Goal: Task Accomplishment & Management: Manage account settings

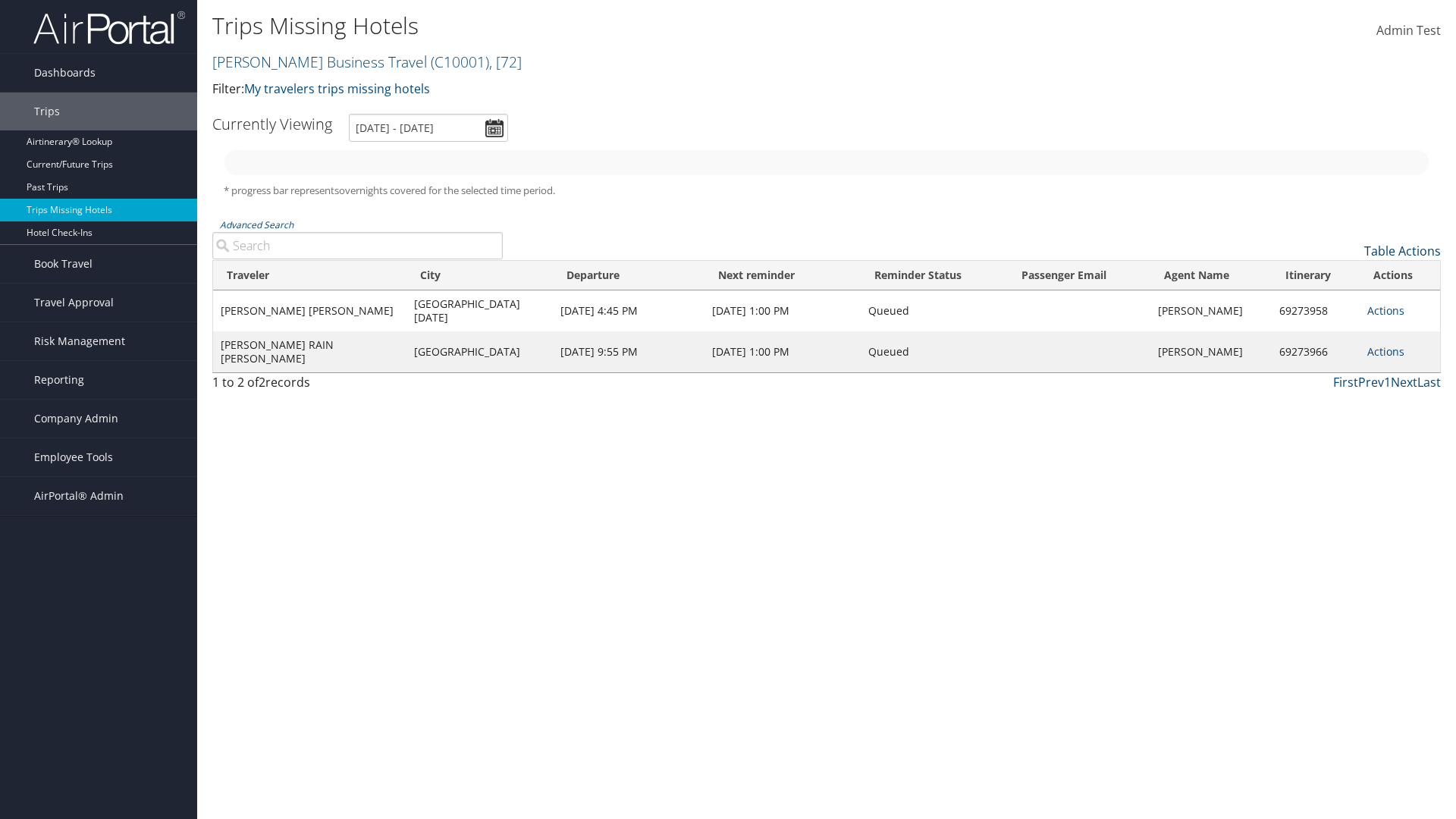
click at [1402, 251] on link "Table Actions" at bounding box center [1402, 250] width 76 height 17
click at [1340, 300] on link "Column Visibility" at bounding box center [1340, 300] width 199 height 26
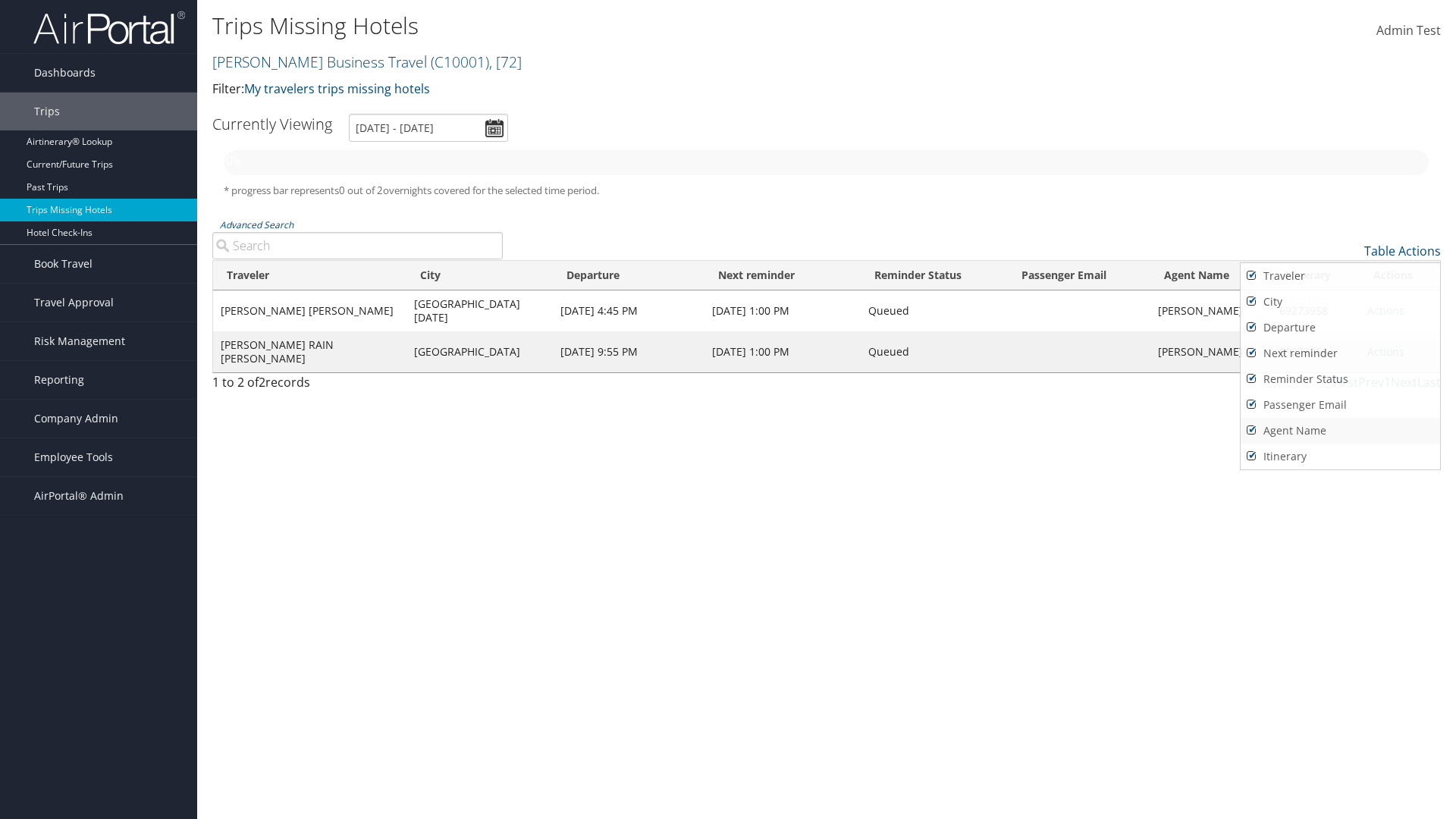
click at [1340, 431] on link "Agent Name" at bounding box center [1340, 431] width 199 height 26
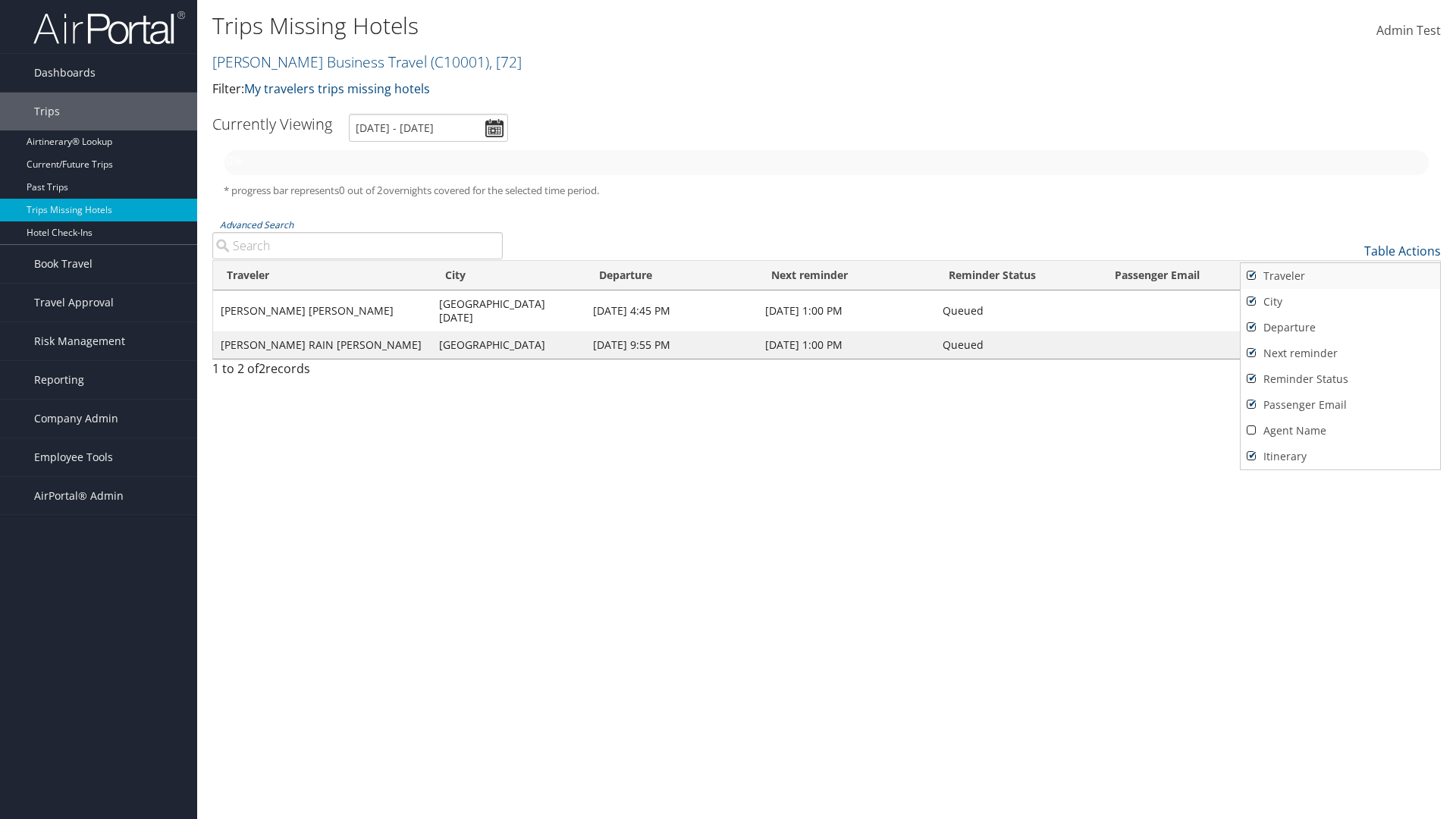
click at [1340, 276] on link "Traveler" at bounding box center [1340, 276] width 199 height 26
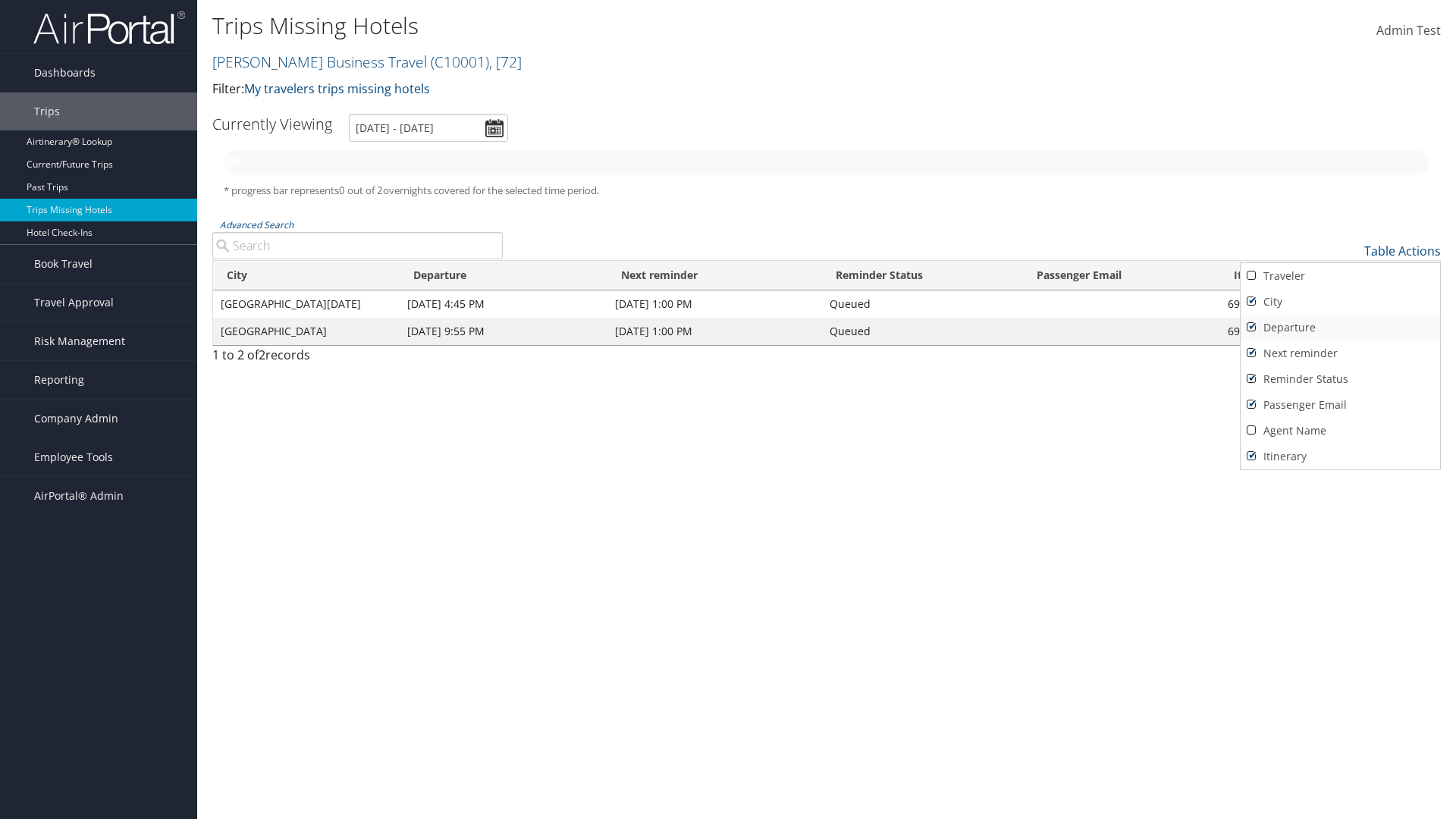
click at [1340, 302] on link "City" at bounding box center [1340, 302] width 199 height 26
click at [1340, 328] on link "Departure" at bounding box center [1340, 328] width 199 height 26
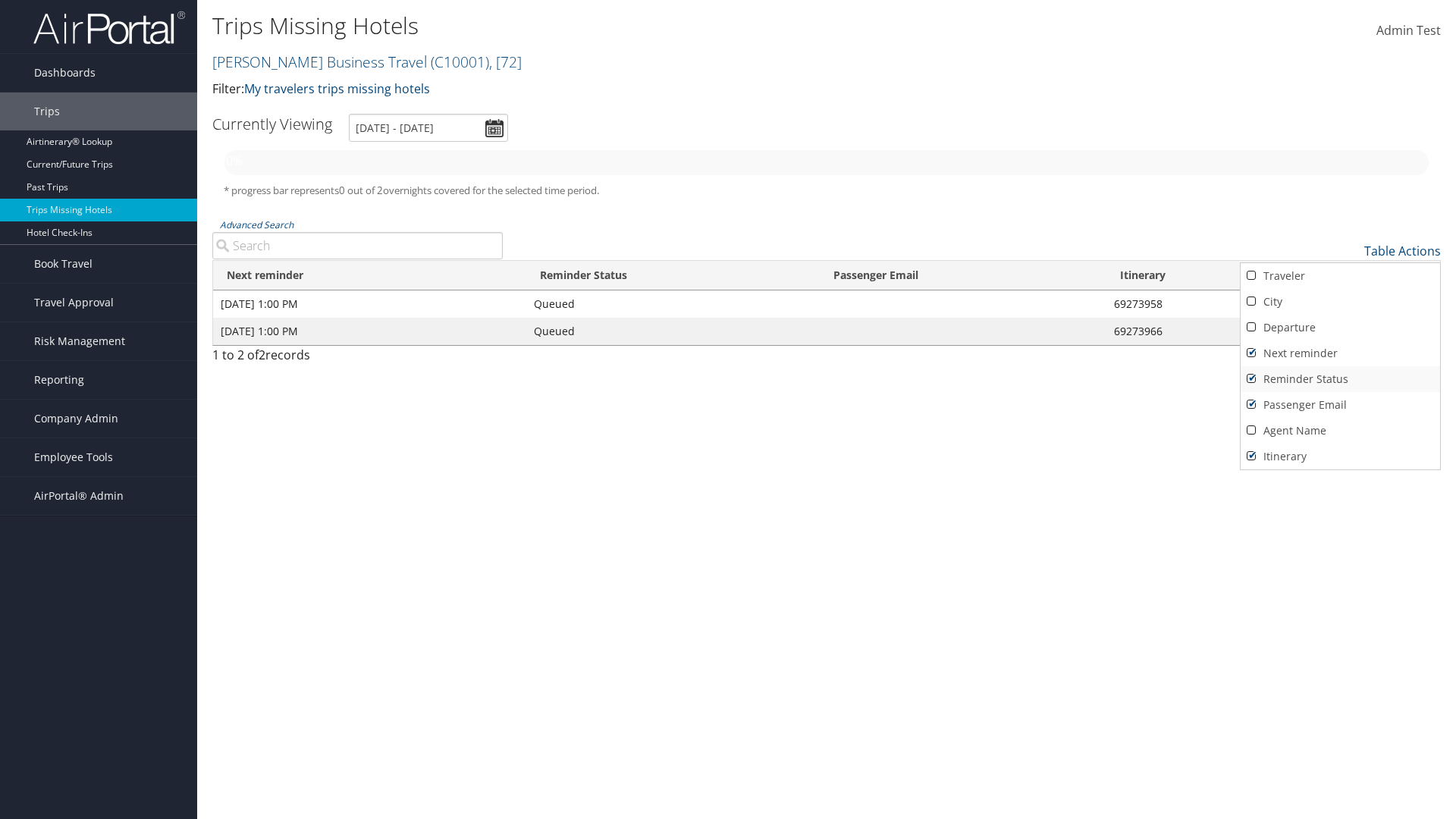
click at [1340, 354] on link "Next reminder" at bounding box center [1340, 354] width 199 height 26
click at [1340, 380] on link "Reminder Status" at bounding box center [1340, 379] width 199 height 26
click at [1340, 405] on link "Passenger Email" at bounding box center [1340, 405] width 199 height 26
click at [1340, 431] on link "Agent Name" at bounding box center [1340, 431] width 199 height 26
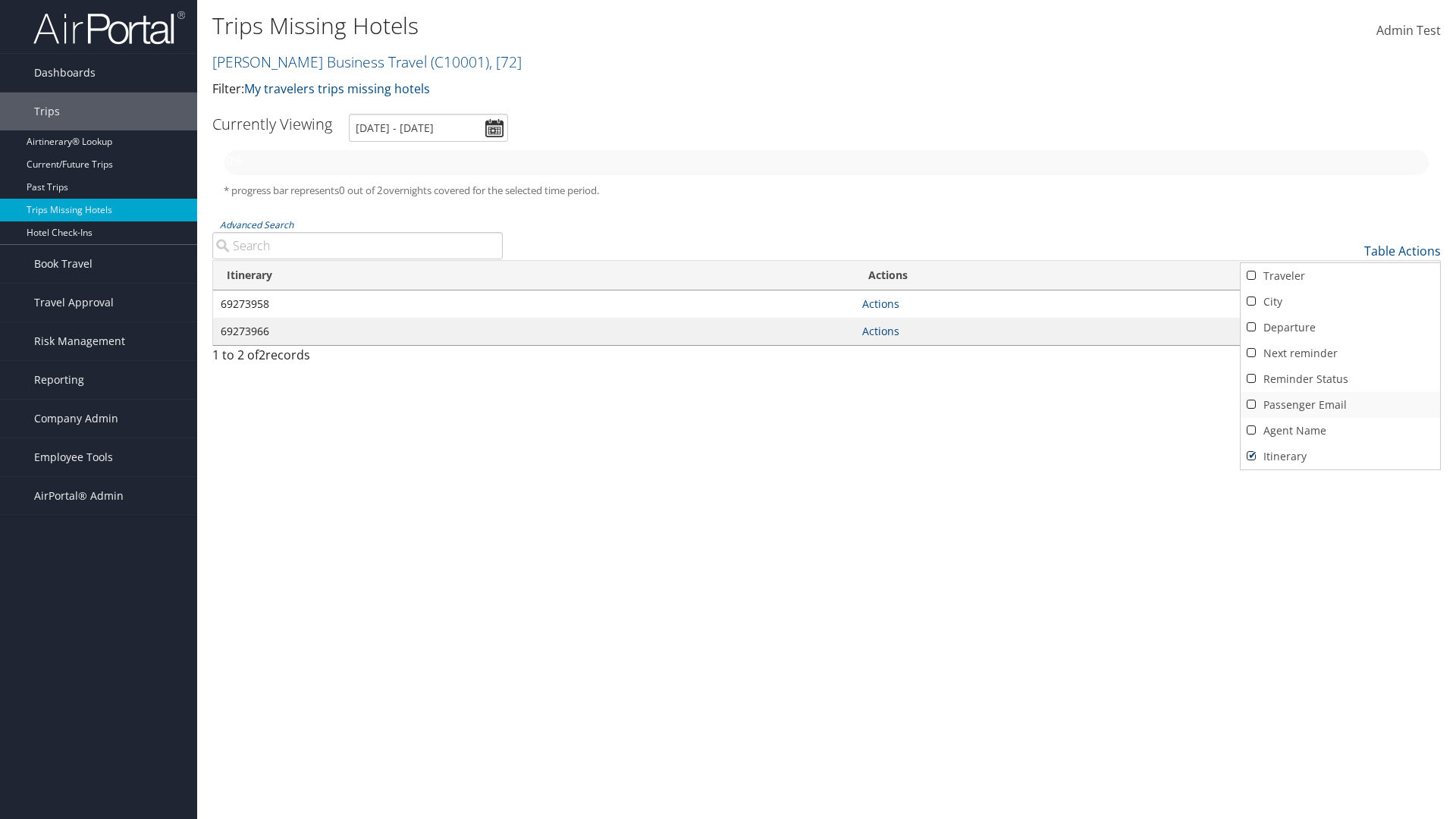
click at [1340, 405] on link "Passenger Email" at bounding box center [1340, 405] width 199 height 26
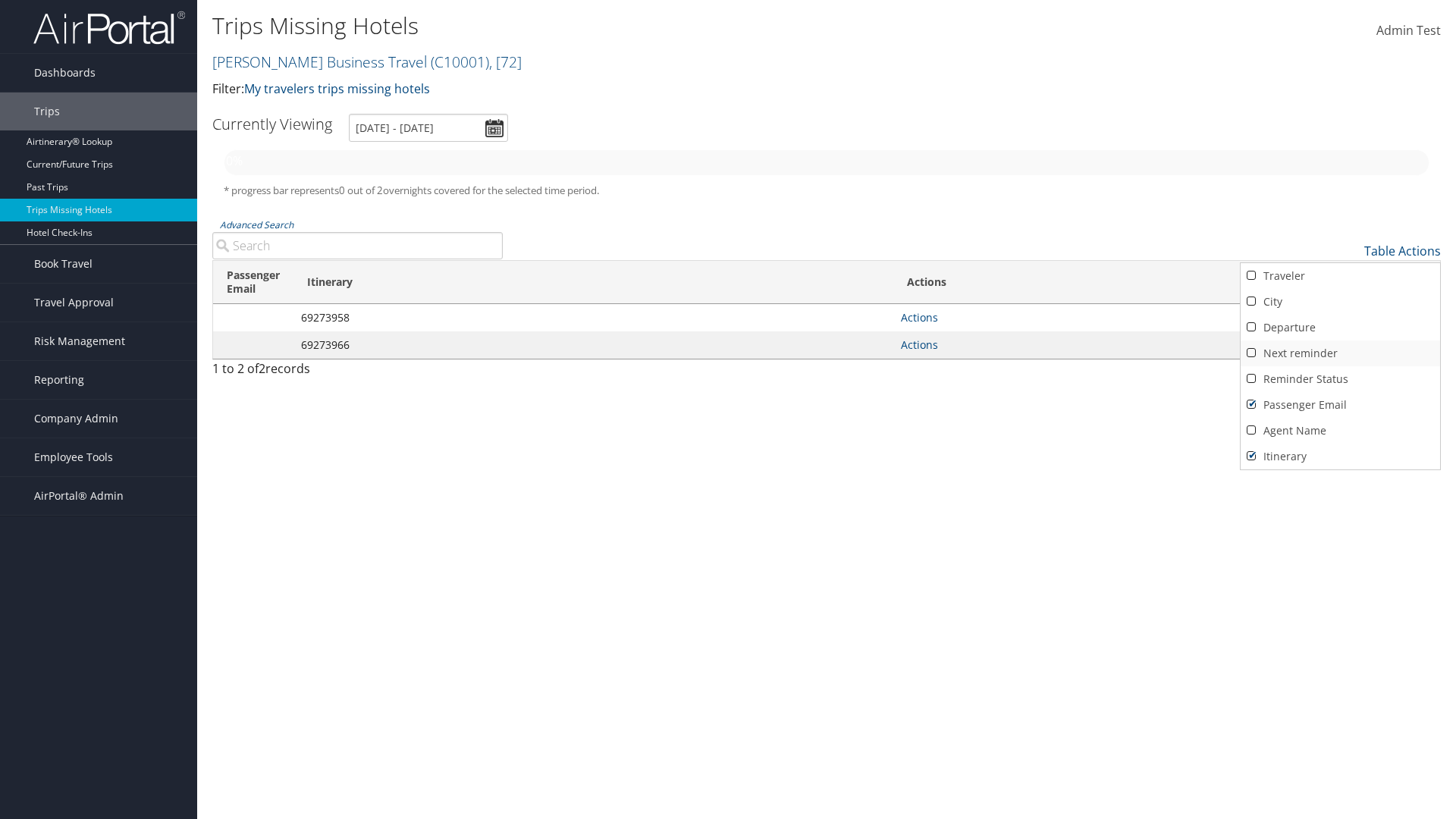
click at [1340, 380] on link "Reminder Status" at bounding box center [1340, 379] width 199 height 26
click at [1340, 354] on link "Next reminder" at bounding box center [1340, 354] width 199 height 26
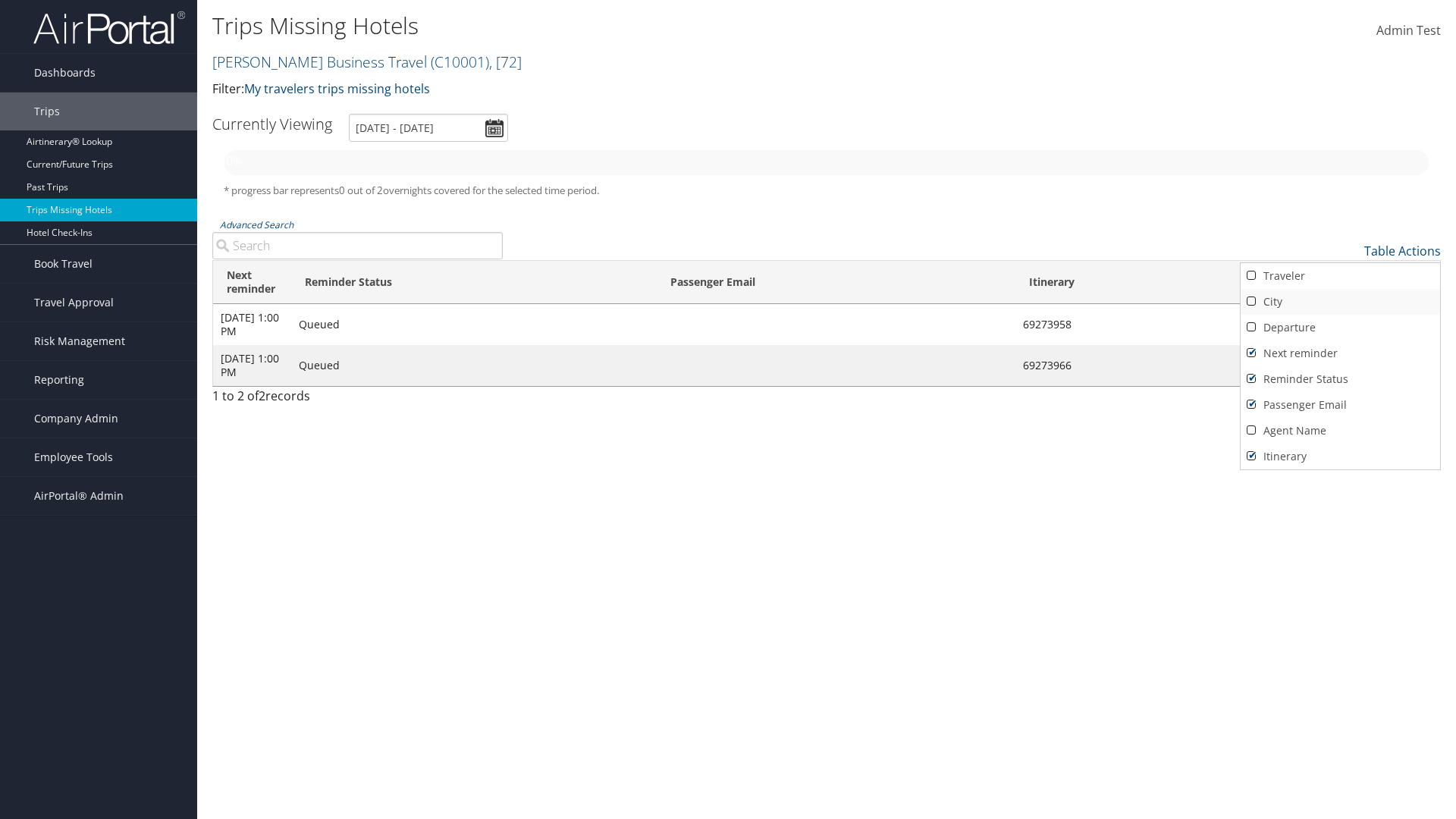
click at [1340, 328] on link "Departure" at bounding box center [1340, 328] width 199 height 26
click at [1340, 302] on link "City" at bounding box center [1340, 302] width 199 height 26
click at [1340, 276] on link "Traveler" at bounding box center [1340, 276] width 199 height 26
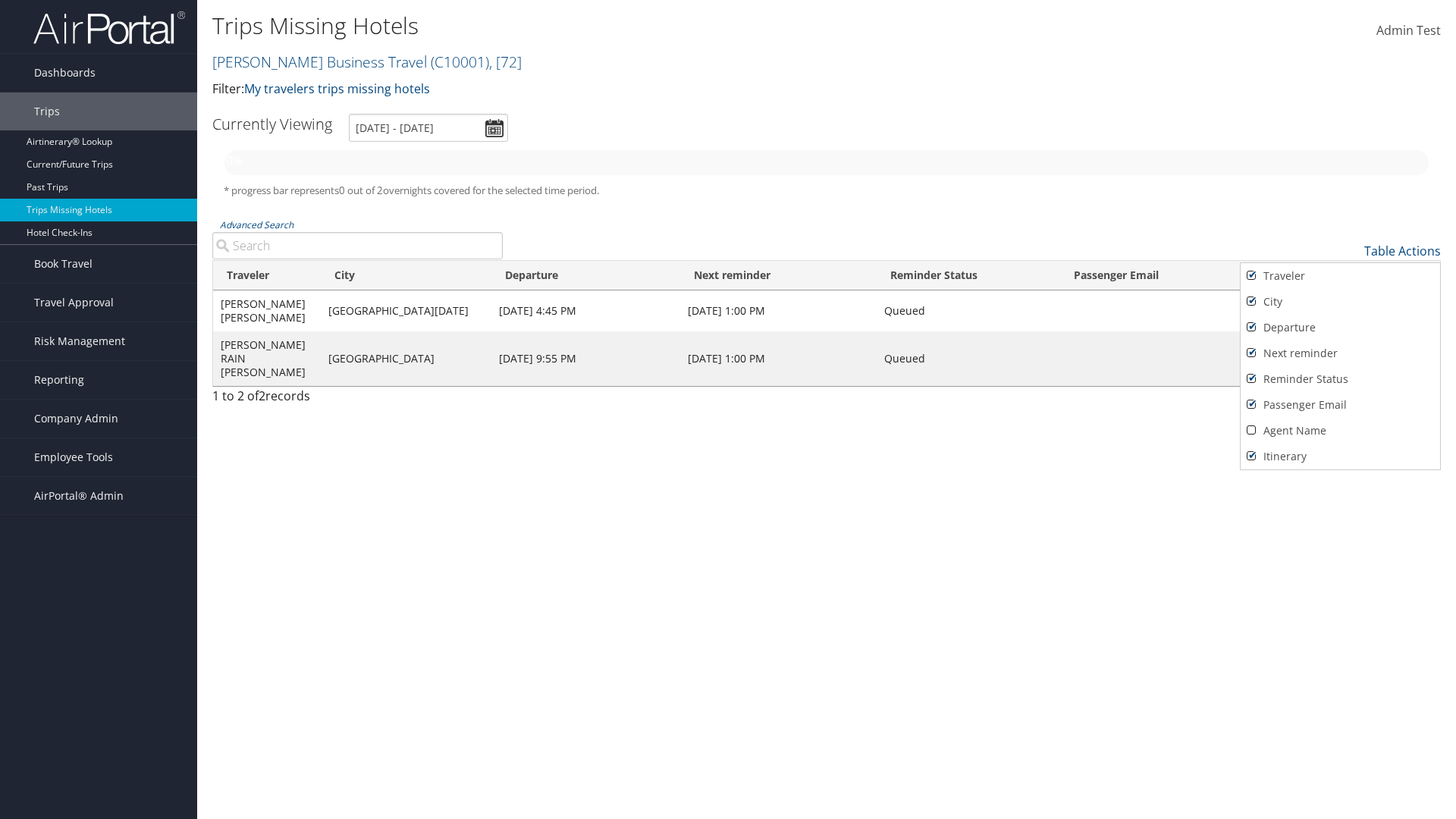
click at [728, 410] on div at bounding box center [728, 410] width 1456 height 819
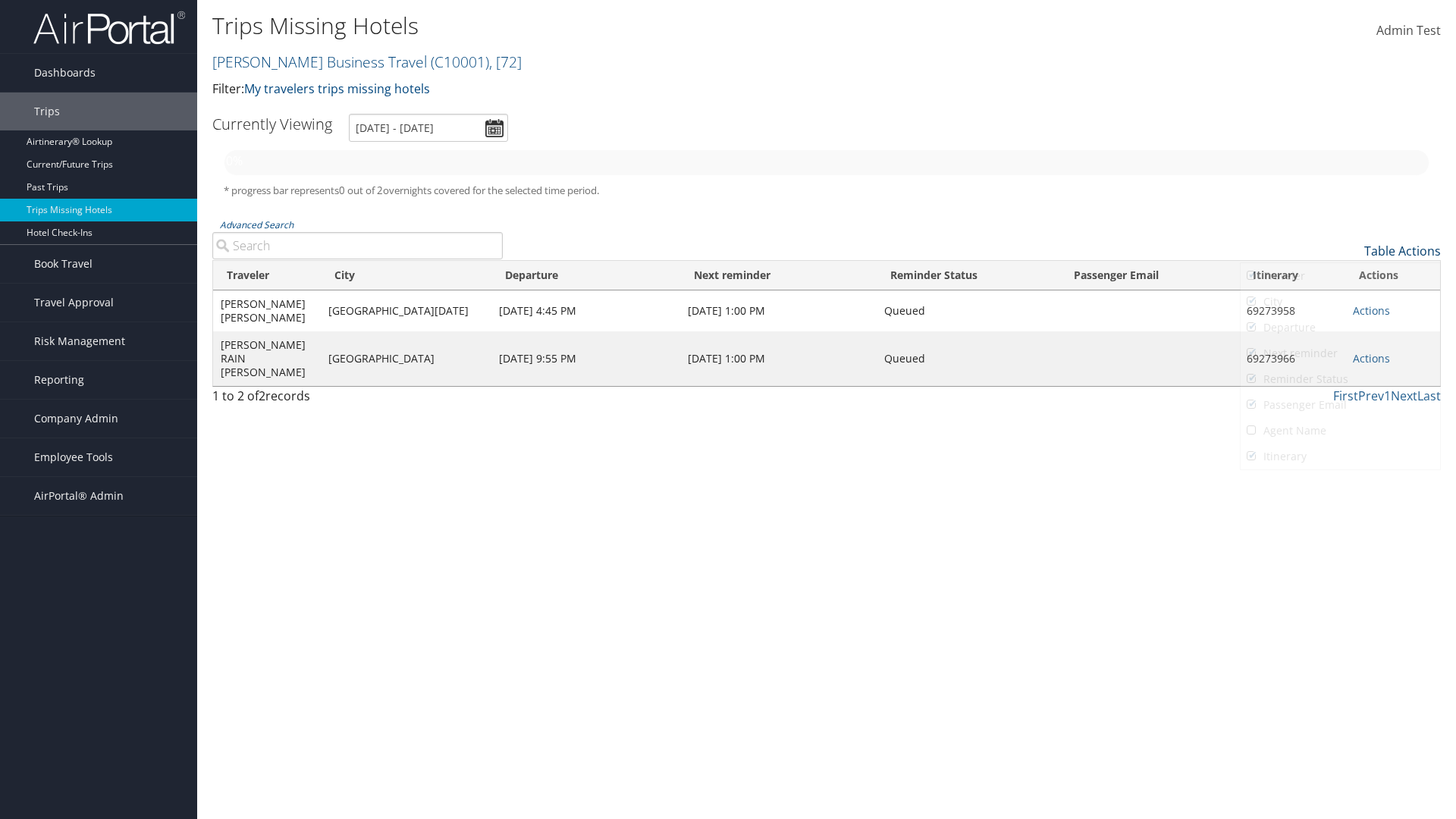
click at [1402, 251] on link "Table Actions" at bounding box center [1402, 250] width 76 height 17
click at [728, 410] on div at bounding box center [728, 410] width 1456 height 819
click at [1340, 326] on link "Page Length" at bounding box center [1340, 326] width 199 height 26
click at [1340, 302] on link "25" at bounding box center [1340, 302] width 199 height 26
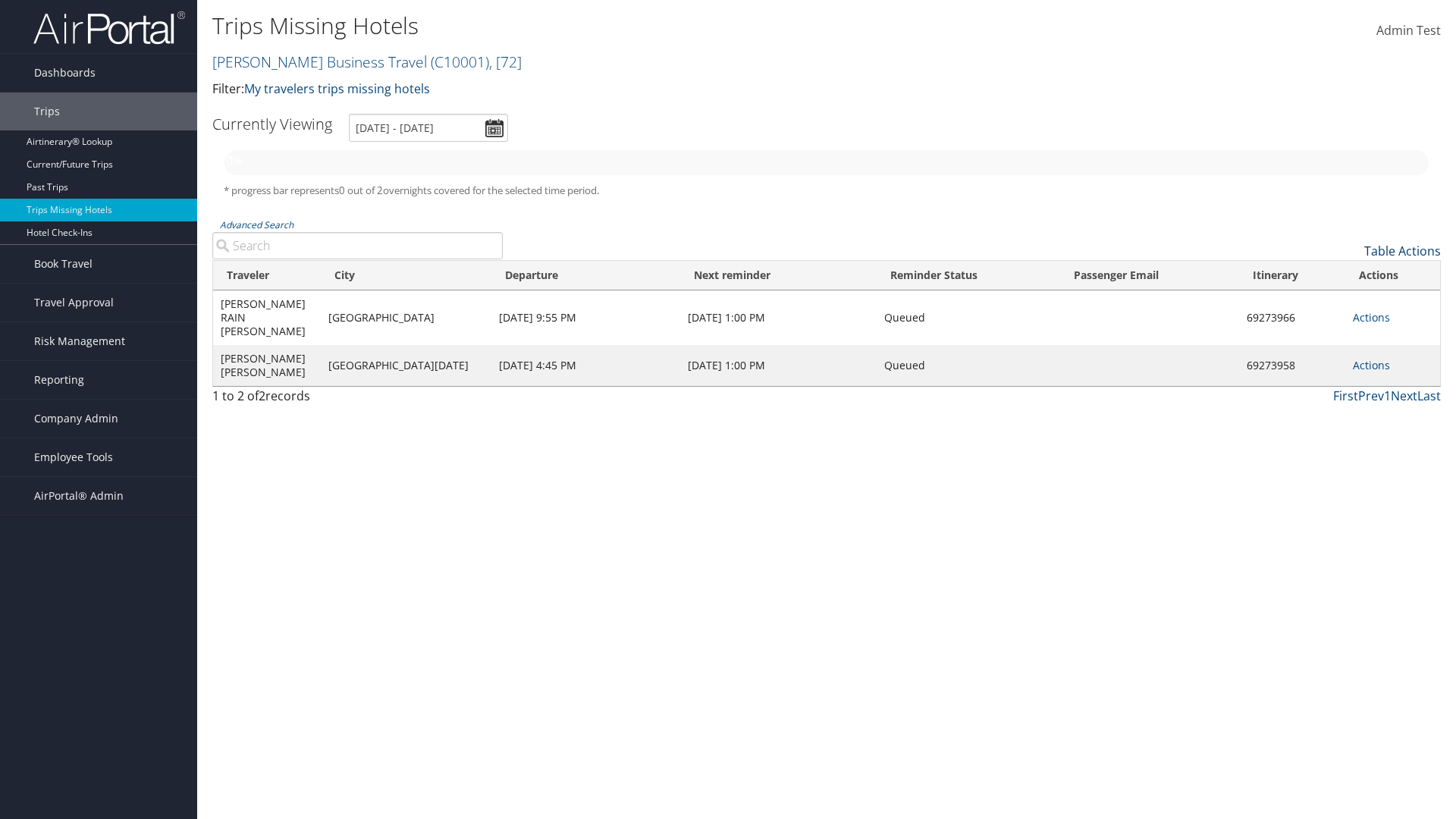
click at [1402, 251] on link "Table Actions" at bounding box center [1402, 250] width 76 height 17
click at [728, 410] on div at bounding box center [728, 410] width 1456 height 819
click at [1340, 326] on link "Page Length" at bounding box center [1340, 326] width 199 height 26
